Goal: Transaction & Acquisition: Purchase product/service

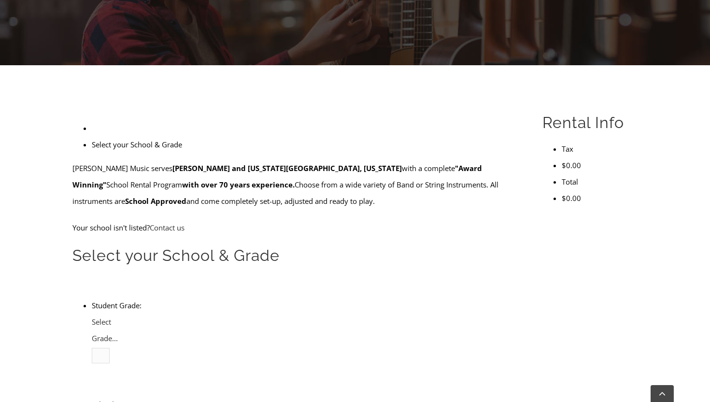
scroll to position [200, 0]
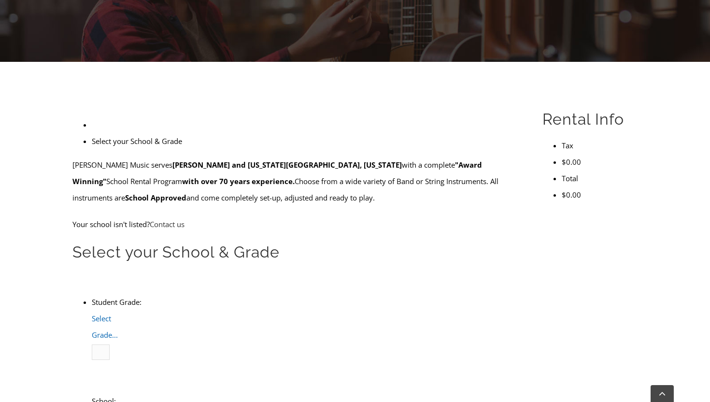
click at [92, 343] on b at bounding box center [92, 343] width 0 height 0
click at [111, 376] on li "4" at bounding box center [111, 384] width 0 height 16
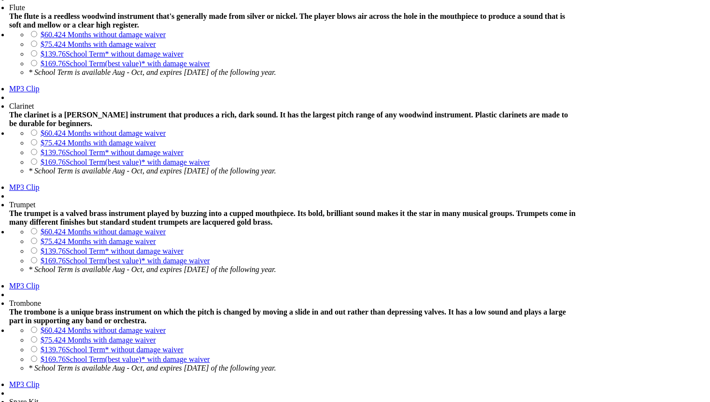
scroll to position [745, 0]
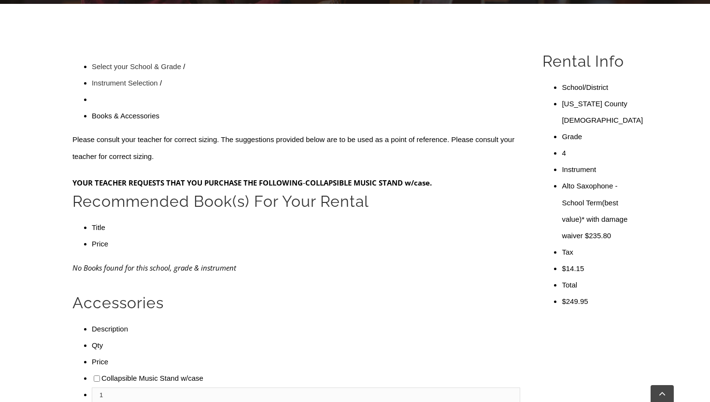
scroll to position [255, 0]
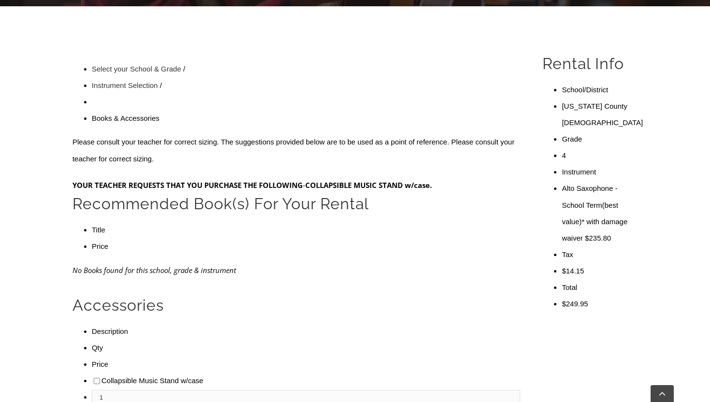
click at [94, 377] on input"] "checkbox" at bounding box center [97, 380] width 6 height 6
checkbox input"] "true"
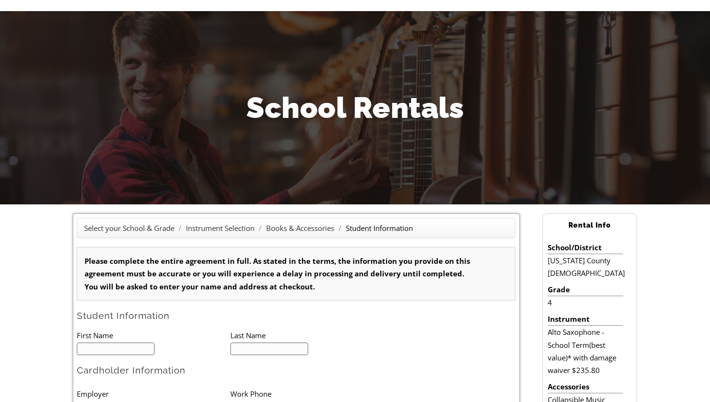
scroll to position [59, 0]
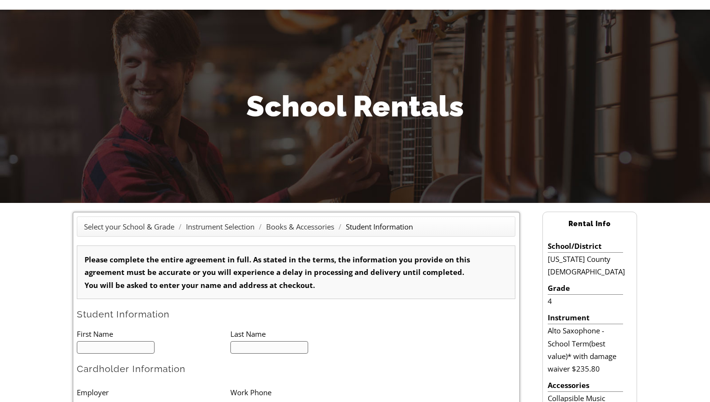
type input "1"
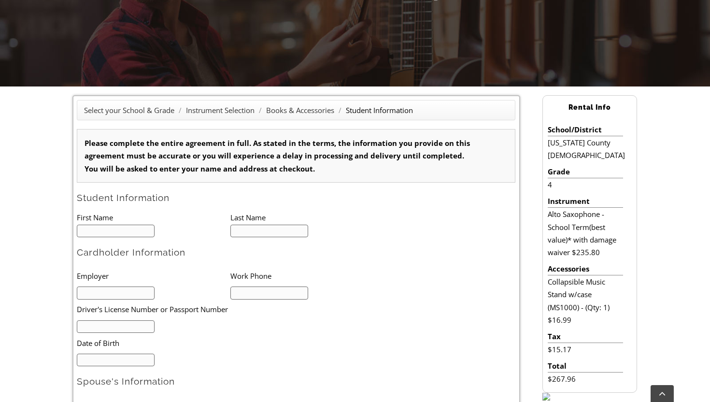
scroll to position [194, 0]
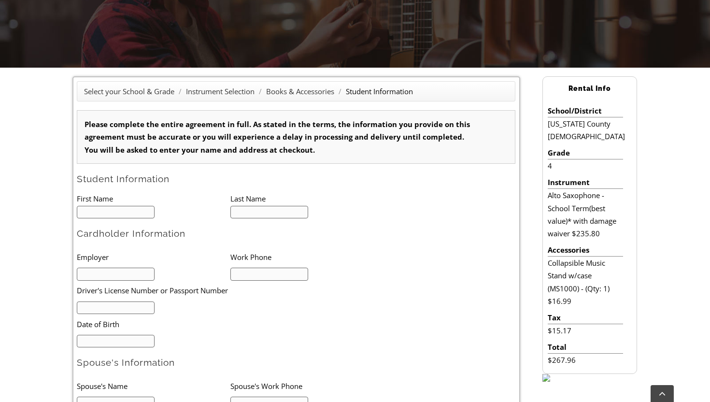
click at [108, 212] on input "text" at bounding box center [116, 212] width 78 height 13
type input "Samuel"
click at [248, 215] on input "text" at bounding box center [269, 212] width 78 height 13
type input "Guynes"
click at [128, 274] on input "text" at bounding box center [116, 273] width 78 height 13
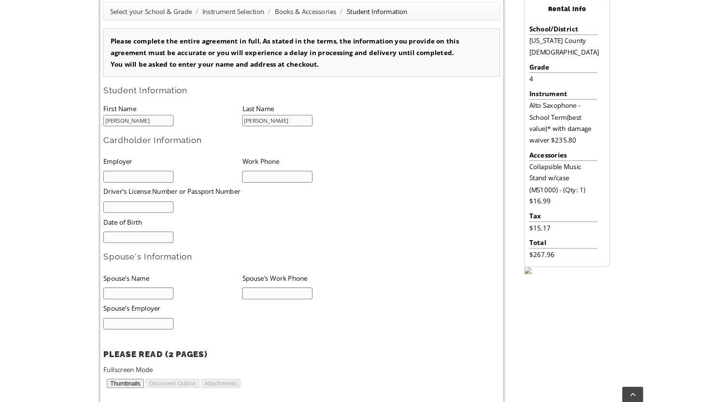
scroll to position [290, 0]
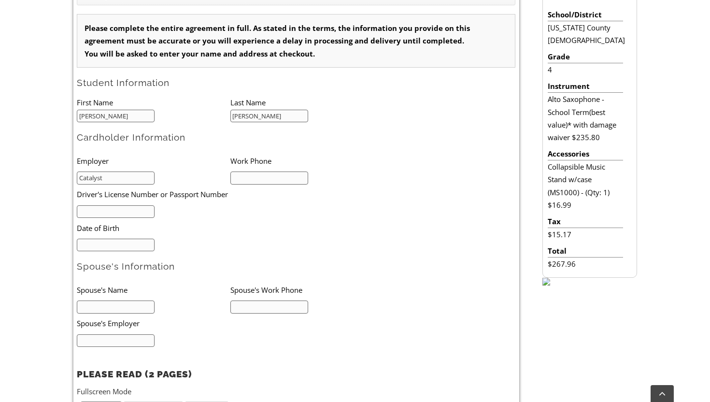
type input "Catalyst"
type input "9294334444"
click at [89, 207] on input "text" at bounding box center [116, 211] width 78 height 13
click at [90, 210] on input "text" at bounding box center [116, 211] width 78 height 13
type input "34060015"
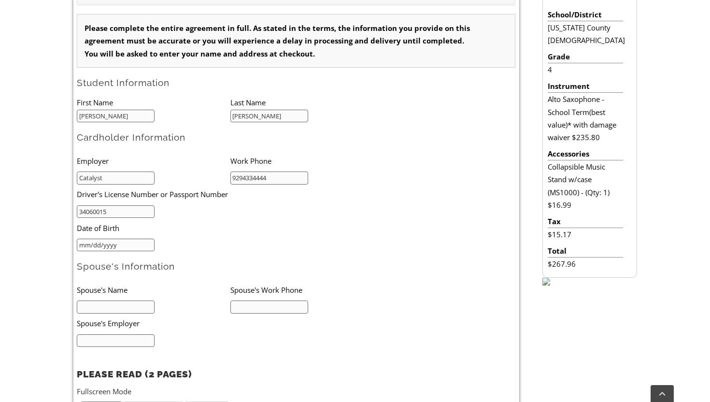
click at [87, 245] on input "mm/dd/yyyy" at bounding box center [116, 244] width 78 height 13
type input "03/29/1983"
click at [108, 306] on input "text" at bounding box center [116, 306] width 78 height 13
type input "Amanda Guynes"
click at [245, 307] on input "text" at bounding box center [269, 306] width 78 height 13
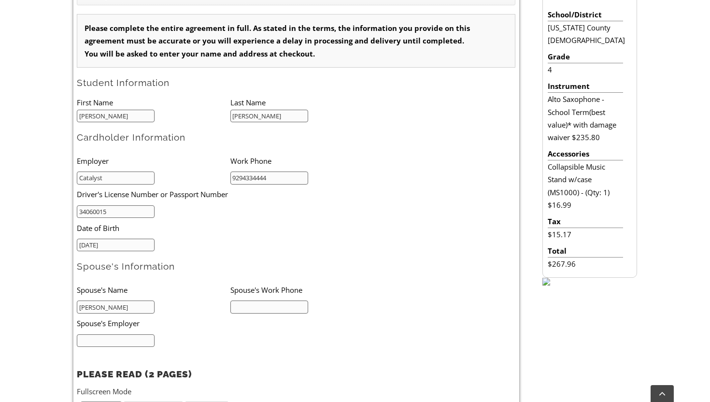
type input "6103578380"
click at [131, 338] on input "text" at bounding box center [116, 340] width 78 height 13
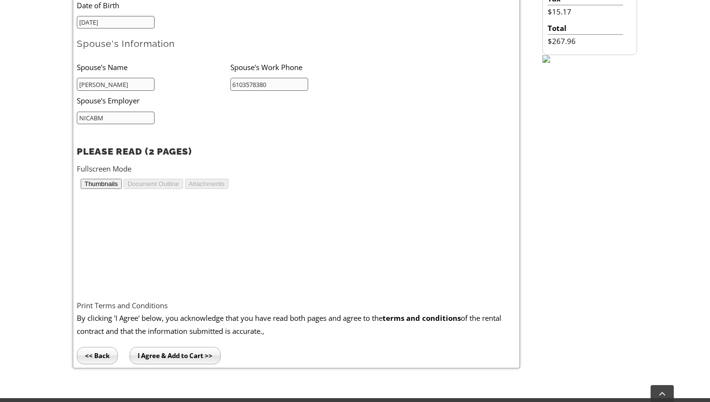
scroll to position [196, 0]
type input "NICABM"
click at [179, 352] on input "I Agree & Add to Cart >>" at bounding box center [174, 355] width 91 height 17
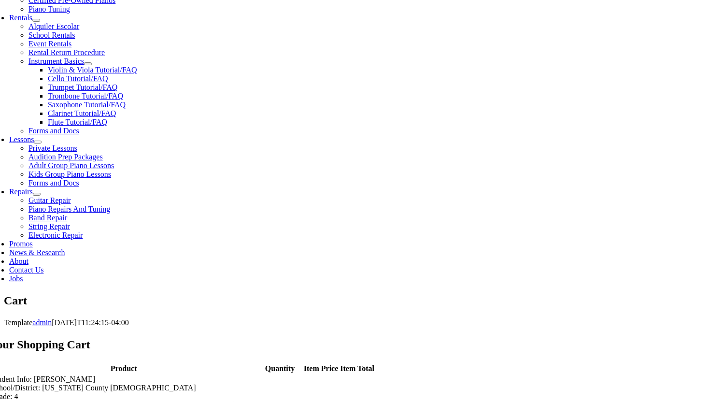
scroll to position [339, 0]
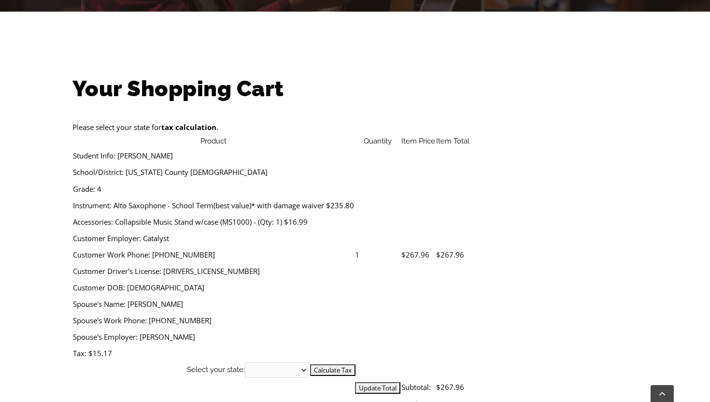
scroll to position [253, 0]
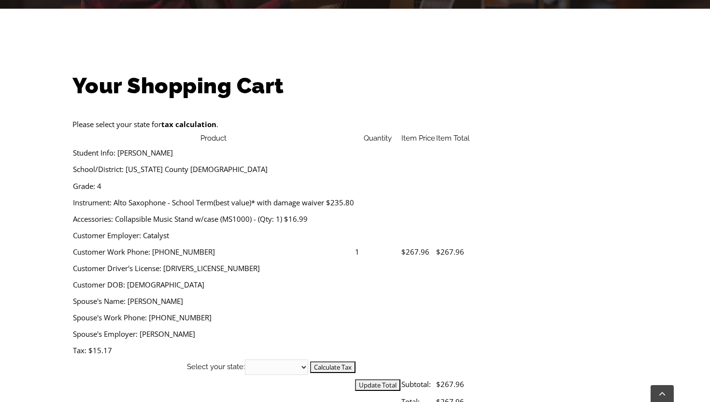
click at [308, 359] on select "[US_STATE] [US_STATE] [US_STATE] [US_STATE] [US_STATE] [US_STATE] [US_STATE] [U…" at bounding box center [276, 366] width 63 height 15
select select "PA"
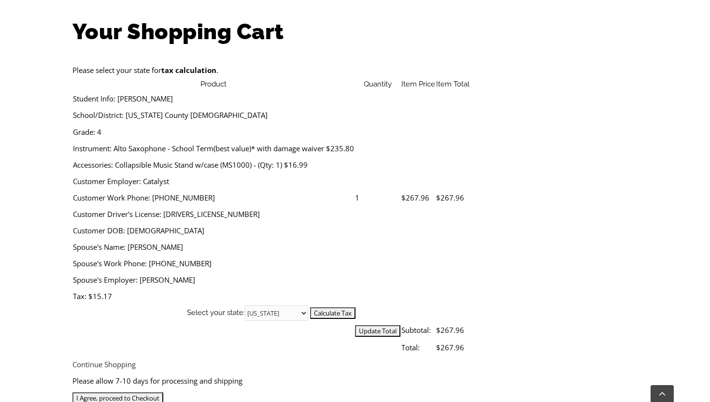
scroll to position [310, 0]
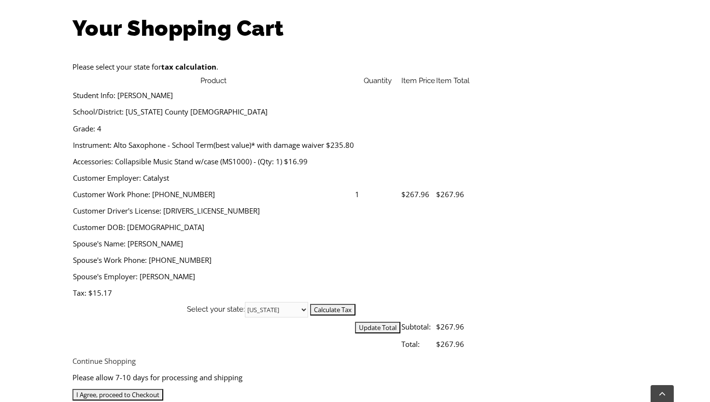
click at [163, 389] on input "I Agree, proceed to Checkout" at bounding box center [117, 395] width 91 height 12
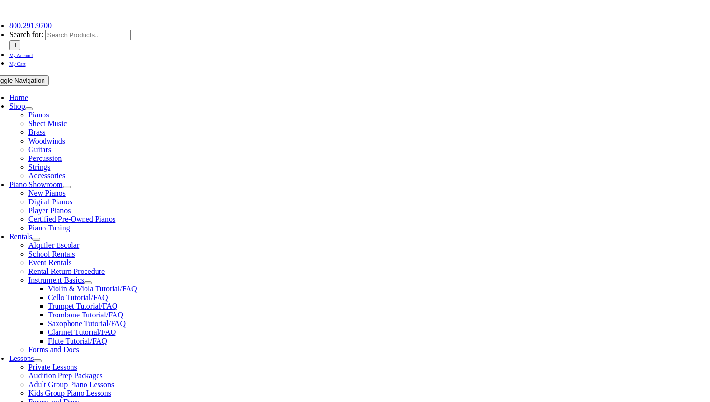
scroll to position [146, 0]
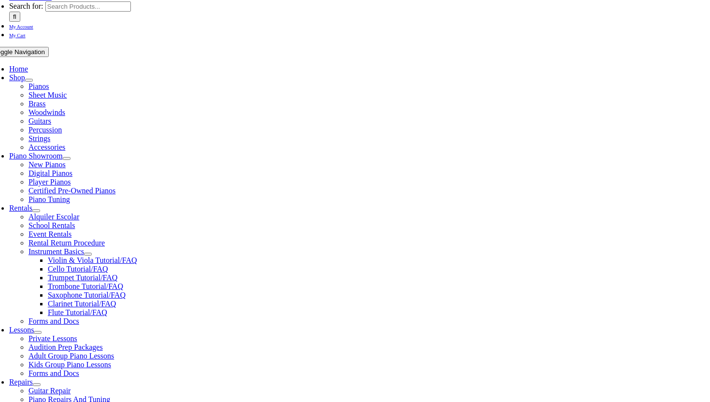
click at [314, 206] on p "Username Password Log In Remember me" at bounding box center [354, 224] width 565 height 66
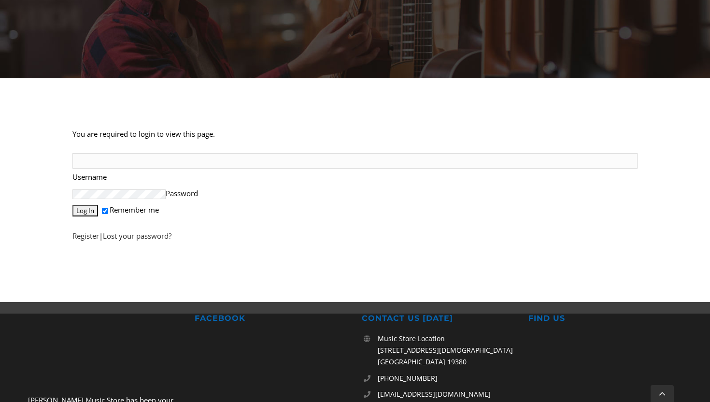
scroll to position [185, 0]
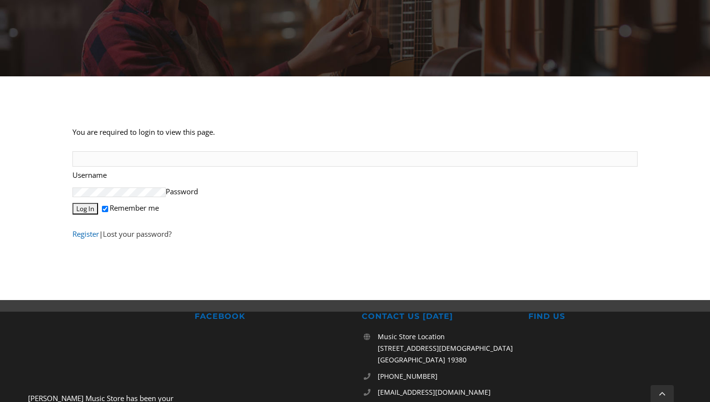
click at [87, 238] on link "Register" at bounding box center [85, 234] width 27 height 10
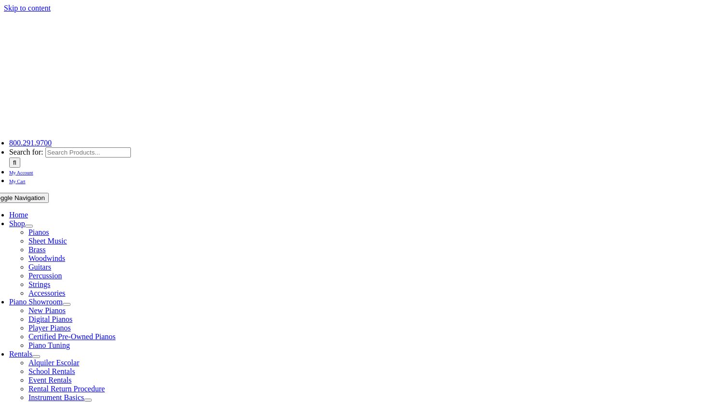
select select "PA"
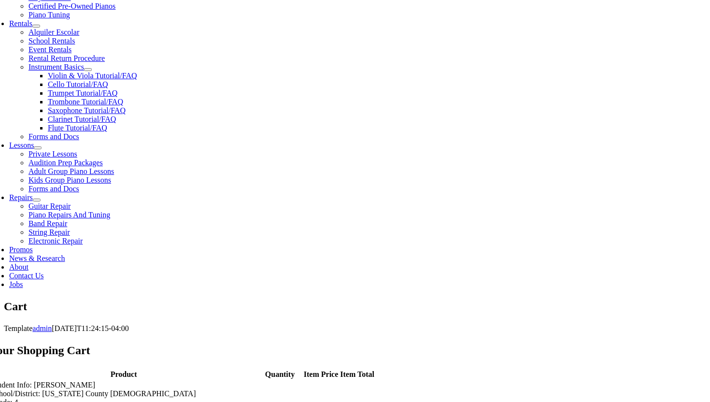
scroll to position [332, 0]
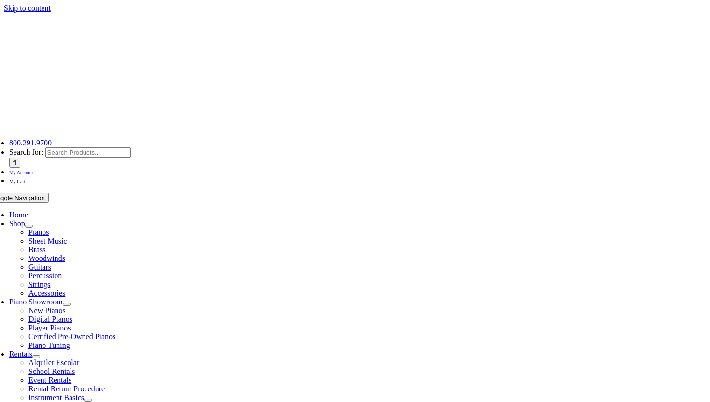
select select
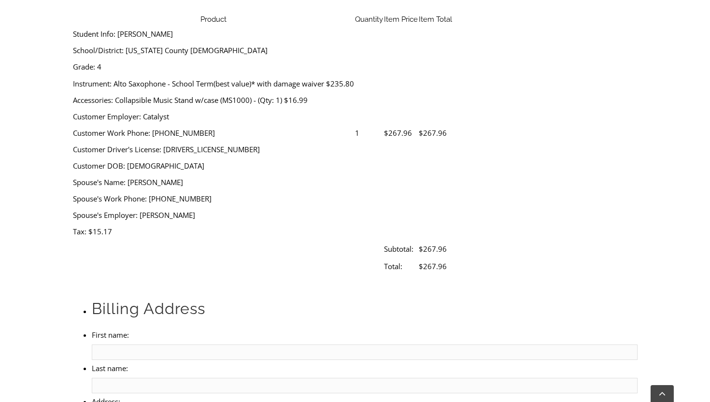
scroll to position [356, 0]
click at [154, 344] on input "First name:" at bounding box center [364, 351] width 545 height 15
type input "[PERSON_NAME]"
click at [153, 377] on input "Last name:" at bounding box center [364, 384] width 545 height 15
type input "[PERSON_NAME]"
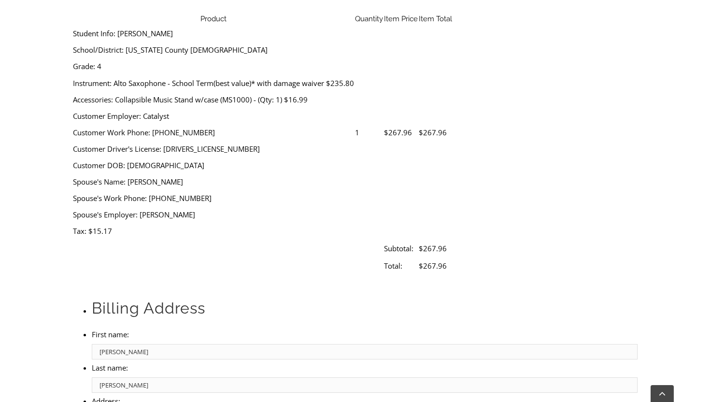
type input "[STREET_ADDRESS]"
type input "Haverford"
select select "PA"
type input "19041-1225"
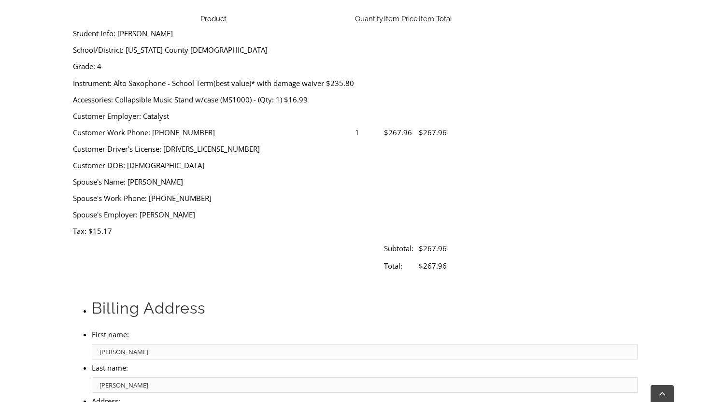
type input "[EMAIL_ADDRESS][DOMAIN_NAME]"
select select "visa"
type input "[CREDIT_CARD_NUMBER]"
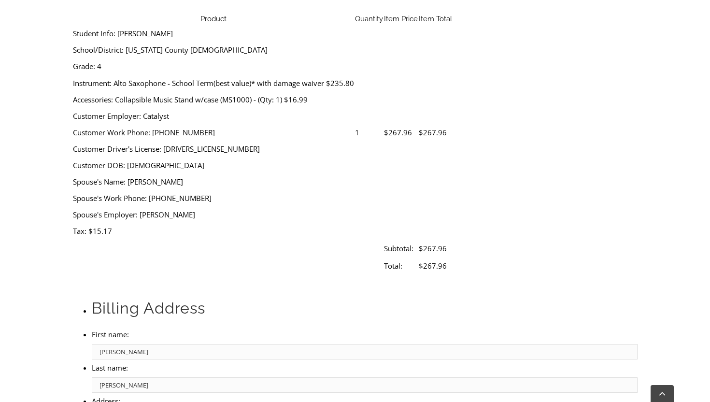
select select "05"
select select "2030"
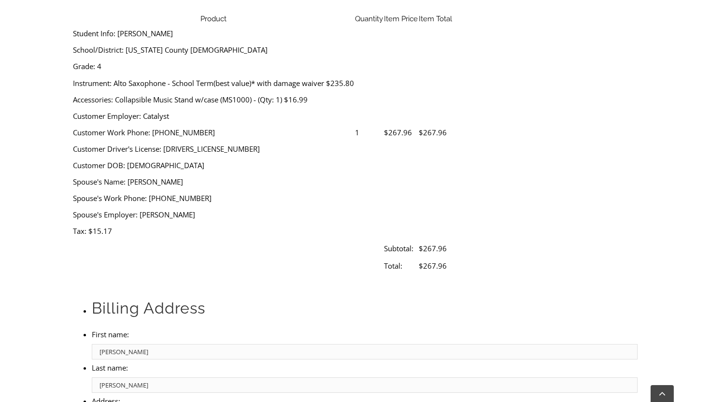
type input "245"
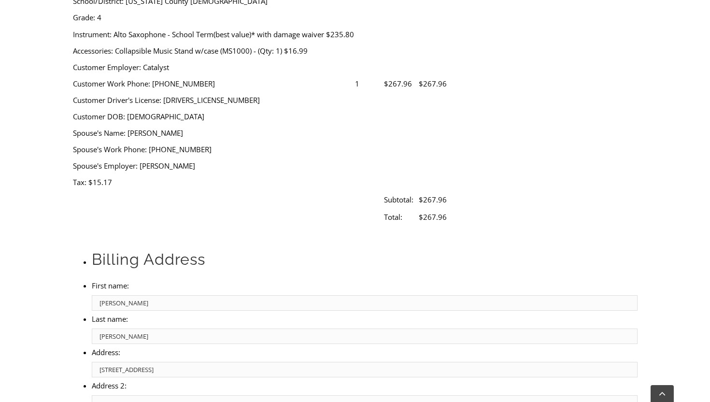
scroll to position [406, 0]
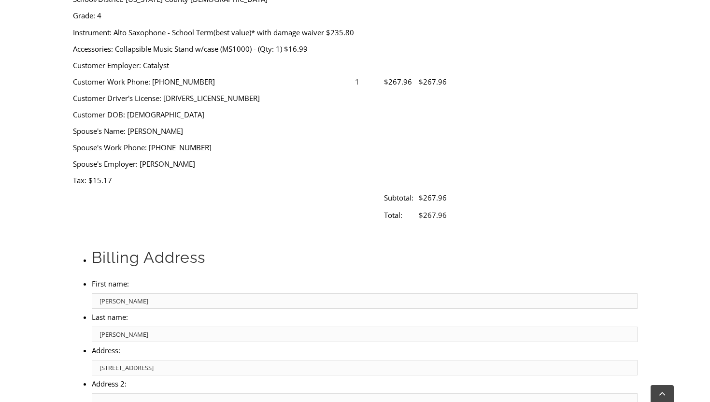
type input "9548953950"
drag, startPoint x: 487, startPoint y: 262, endPoint x: 417, endPoint y: 262, distance: 69.5
